Goal: Task Accomplishment & Management: Use online tool/utility

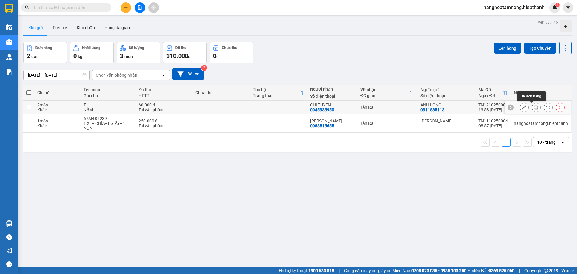
click at [288, 109] on button at bounding box center [536, 107] width 8 height 11
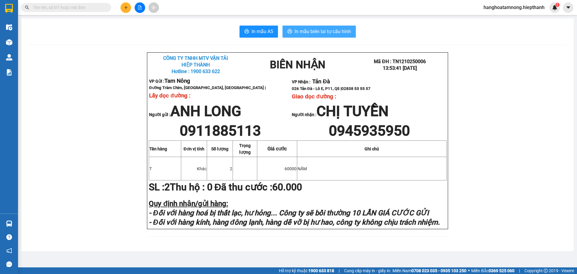
click at [288, 34] on span "In mẫu biên lai tự cấu hình" at bounding box center [323, 32] width 56 height 8
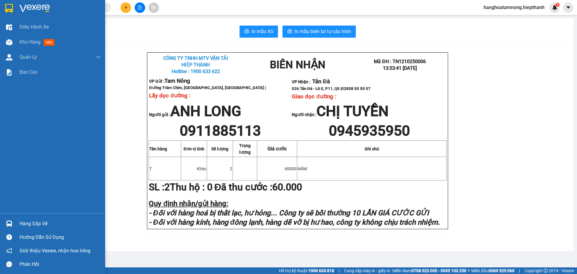
click at [14, 9] on div at bounding box center [9, 8] width 11 height 11
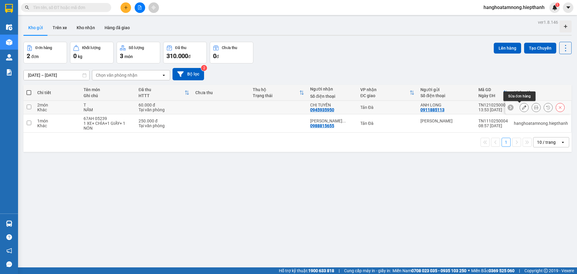
click at [288, 109] on icon at bounding box center [524, 107] width 4 height 4
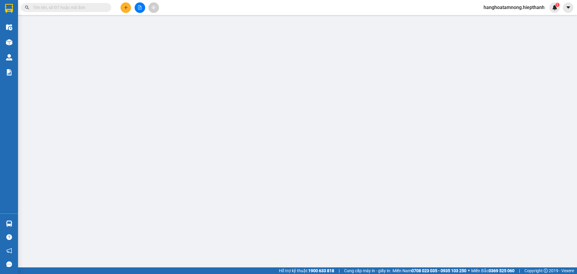
type input "0911885113"
type input "0945935950"
type input "60.000"
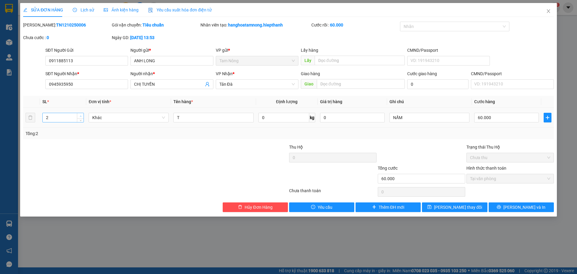
type input "3"
click at [81, 115] on icon "up" at bounding box center [81, 116] width 2 height 2
click at [288, 207] on button "[PERSON_NAME] thay đổi" at bounding box center [454, 207] width 65 height 10
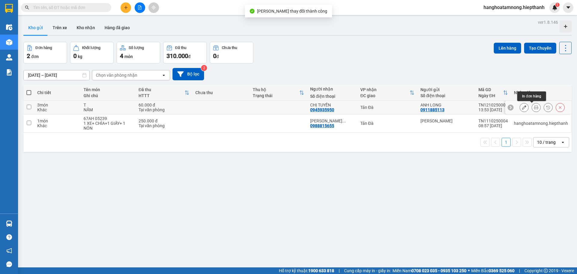
click at [288, 108] on button at bounding box center [536, 107] width 8 height 11
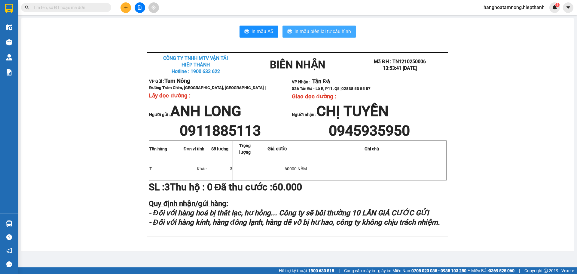
click at [288, 31] on span "In mẫu biên lai tự cấu hình" at bounding box center [323, 32] width 56 height 8
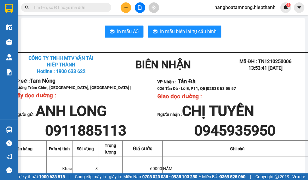
scroll to position [214, 0]
click at [142, 8] on button at bounding box center [140, 7] width 11 height 11
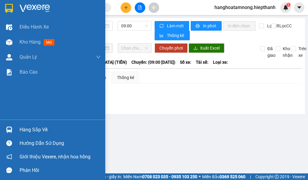
click at [8, 10] on img at bounding box center [9, 8] width 8 height 9
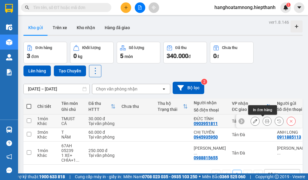
click at [264, 124] on button at bounding box center [267, 121] width 8 height 11
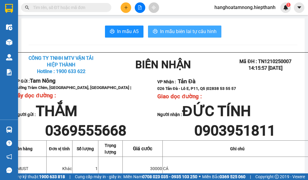
click at [164, 35] on span "In mẫu biên lai tự cấu hình" at bounding box center [188, 32] width 56 height 8
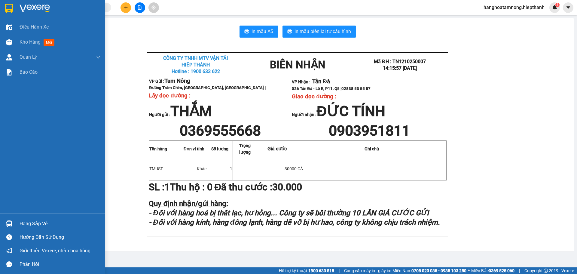
click at [21, 12] on img at bounding box center [35, 8] width 30 height 9
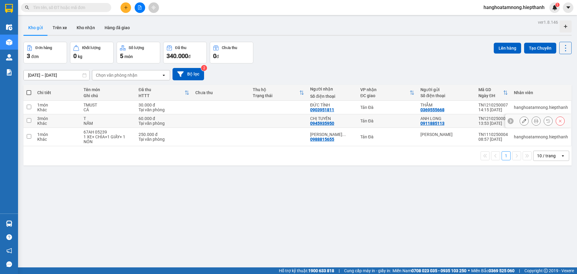
click at [276, 121] on td at bounding box center [278, 121] width 57 height 14
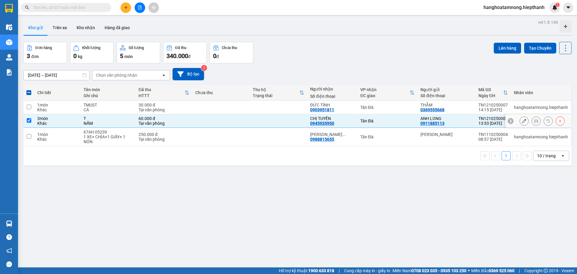
click at [273, 119] on td at bounding box center [278, 121] width 57 height 14
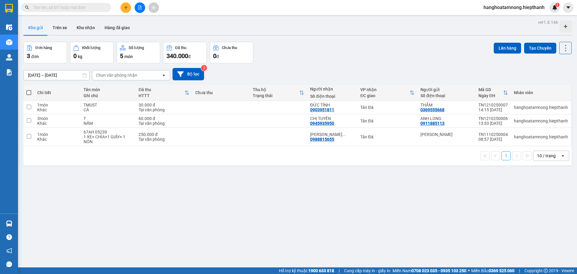
click at [288, 79] on div "[DATE] – [DATE] Press the down arrow key to interact with the calendar and sele…" at bounding box center [297, 74] width 548 height 12
click at [248, 123] on td at bounding box center [220, 121] width 57 height 14
checkbox input "true"
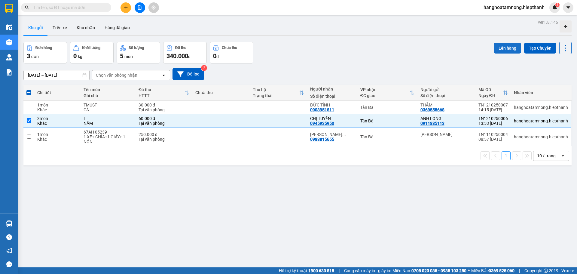
click at [288, 47] on button "Lên hàng" at bounding box center [507, 48] width 27 height 11
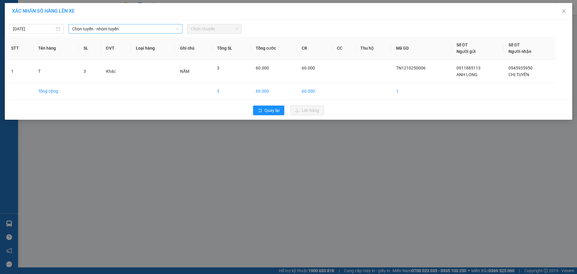
click at [105, 30] on span "Chọn tuyến - nhóm tuyến" at bounding box center [125, 28] width 107 height 9
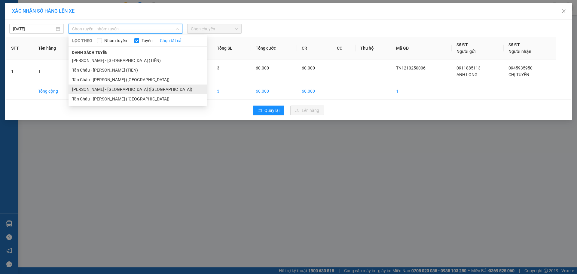
click at [98, 88] on li "[PERSON_NAME] - [GEOGRAPHIC_DATA] ([GEOGRAPHIC_DATA])" at bounding box center [138, 89] width 138 height 10
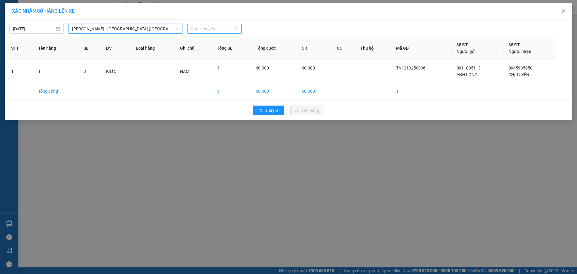
click at [214, 30] on span "Chọn chuyến" at bounding box center [214, 28] width 47 height 9
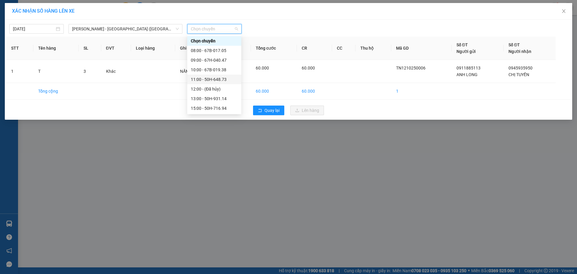
click at [217, 81] on div "11:00 - 50H-648.73" at bounding box center [214, 79] width 47 height 7
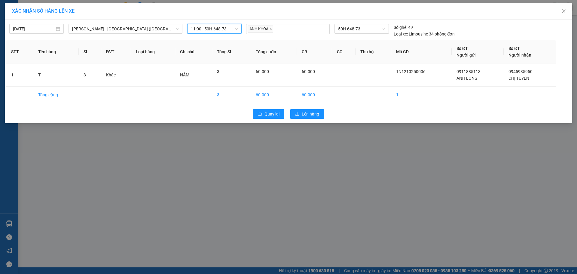
click at [208, 29] on span "11:00 - 50H-648.73" at bounding box center [214, 28] width 47 height 9
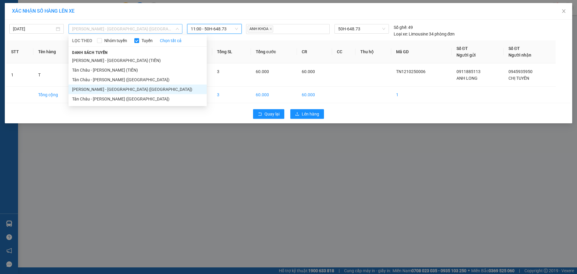
click at [114, 29] on span "[PERSON_NAME] - [GEOGRAPHIC_DATA] ([GEOGRAPHIC_DATA])" at bounding box center [125, 28] width 107 height 9
click at [108, 95] on li "Tân Châu - [PERSON_NAME] ([GEOGRAPHIC_DATA])" at bounding box center [138, 99] width 138 height 10
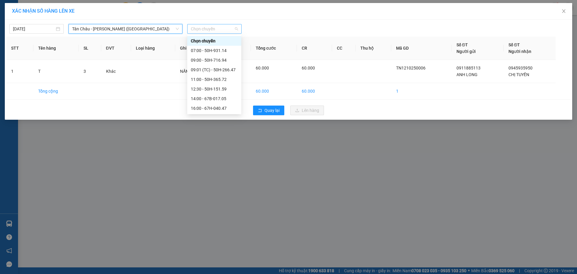
click at [213, 31] on span "Chọn chuyến" at bounding box center [214, 28] width 47 height 9
click at [214, 91] on div "12:30 - 50H-151.59" at bounding box center [214, 89] width 47 height 7
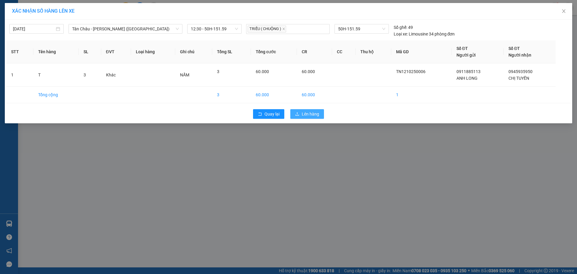
click at [288, 113] on span "Lên hàng" at bounding box center [310, 114] width 17 height 7
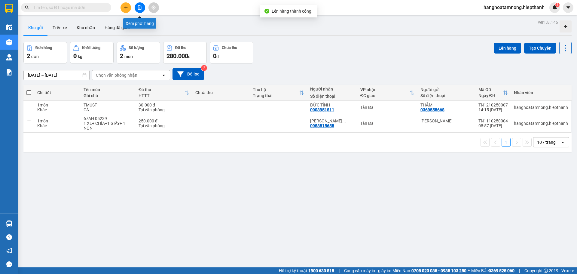
click at [140, 11] on button at bounding box center [140, 7] width 11 height 11
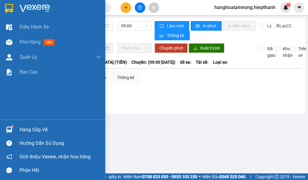
click at [15, 9] on div at bounding box center [52, 10] width 105 height 20
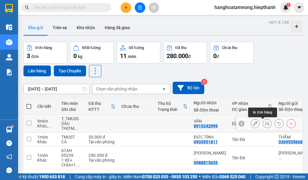
click at [265, 124] on icon at bounding box center [267, 123] width 4 height 4
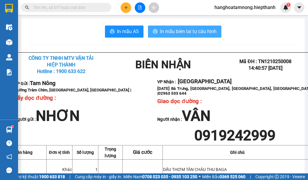
click at [157, 30] on button "In mẫu biên lai tự cấu hình" at bounding box center [184, 32] width 73 height 12
